Goal: Task Accomplishment & Management: Use online tool/utility

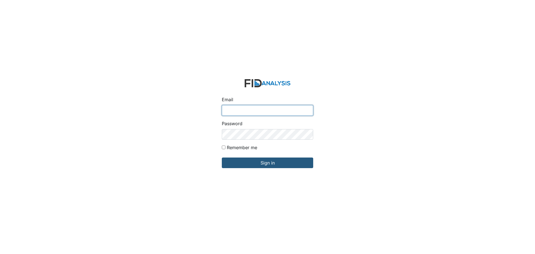
click at [285, 109] on input "Email" at bounding box center [267, 110] width 91 height 11
type input "[EMAIL_ADDRESS][DOMAIN_NAME]"
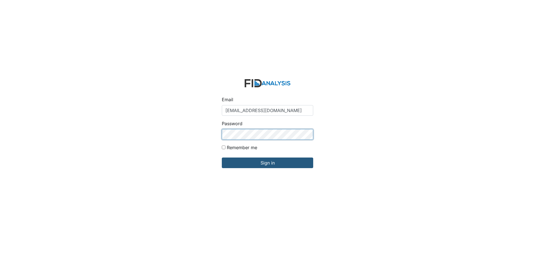
click at [222, 157] on input "Sign in" at bounding box center [267, 162] width 91 height 11
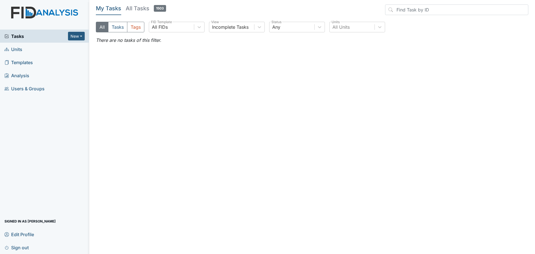
click at [18, 50] on span "Units" at bounding box center [13, 49] width 18 height 9
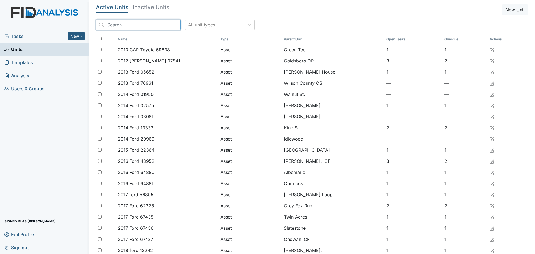
click at [120, 24] on input "search" at bounding box center [138, 24] width 85 height 11
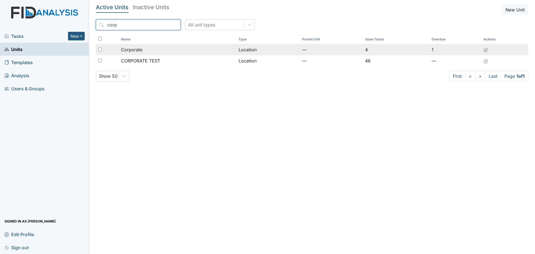
type input "corp"
click at [138, 48] on span "Corporate" at bounding box center [131, 49] width 21 height 7
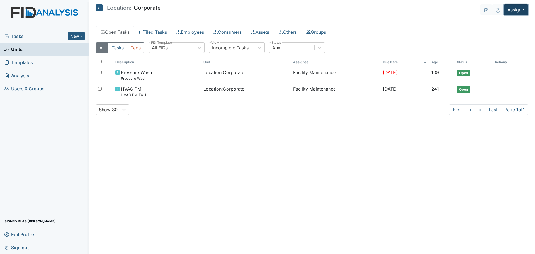
click at [519, 10] on button "Assign" at bounding box center [516, 9] width 25 height 11
click at [509, 31] on link "Assign Inspection" at bounding box center [502, 31] width 50 height 9
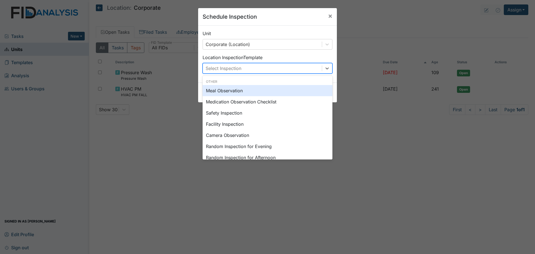
click at [260, 70] on div "Select Inspection" at bounding box center [262, 68] width 119 height 10
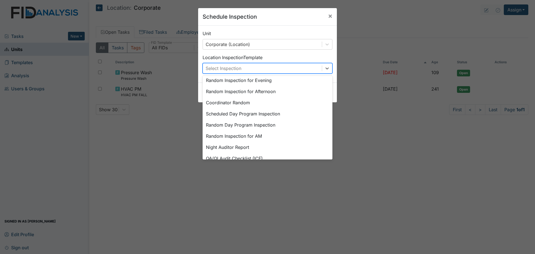
scroll to position [96, 0]
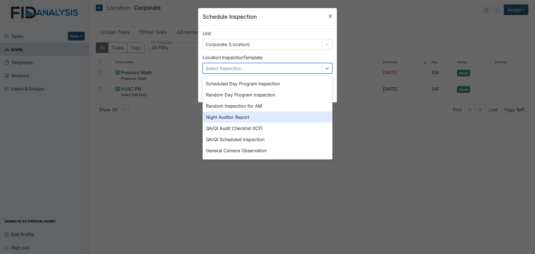
click at [266, 118] on div "Night Auditor Report" at bounding box center [267, 116] width 130 height 11
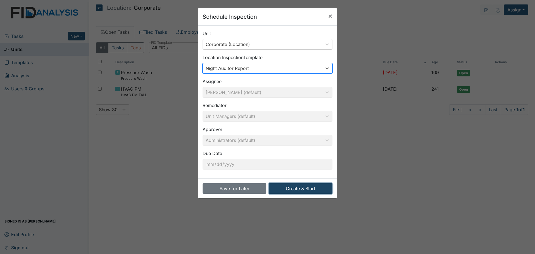
click at [296, 188] on button "Create & Start" at bounding box center [300, 188] width 64 height 11
